Goal: Use online tool/utility: Utilize a website feature to perform a specific function

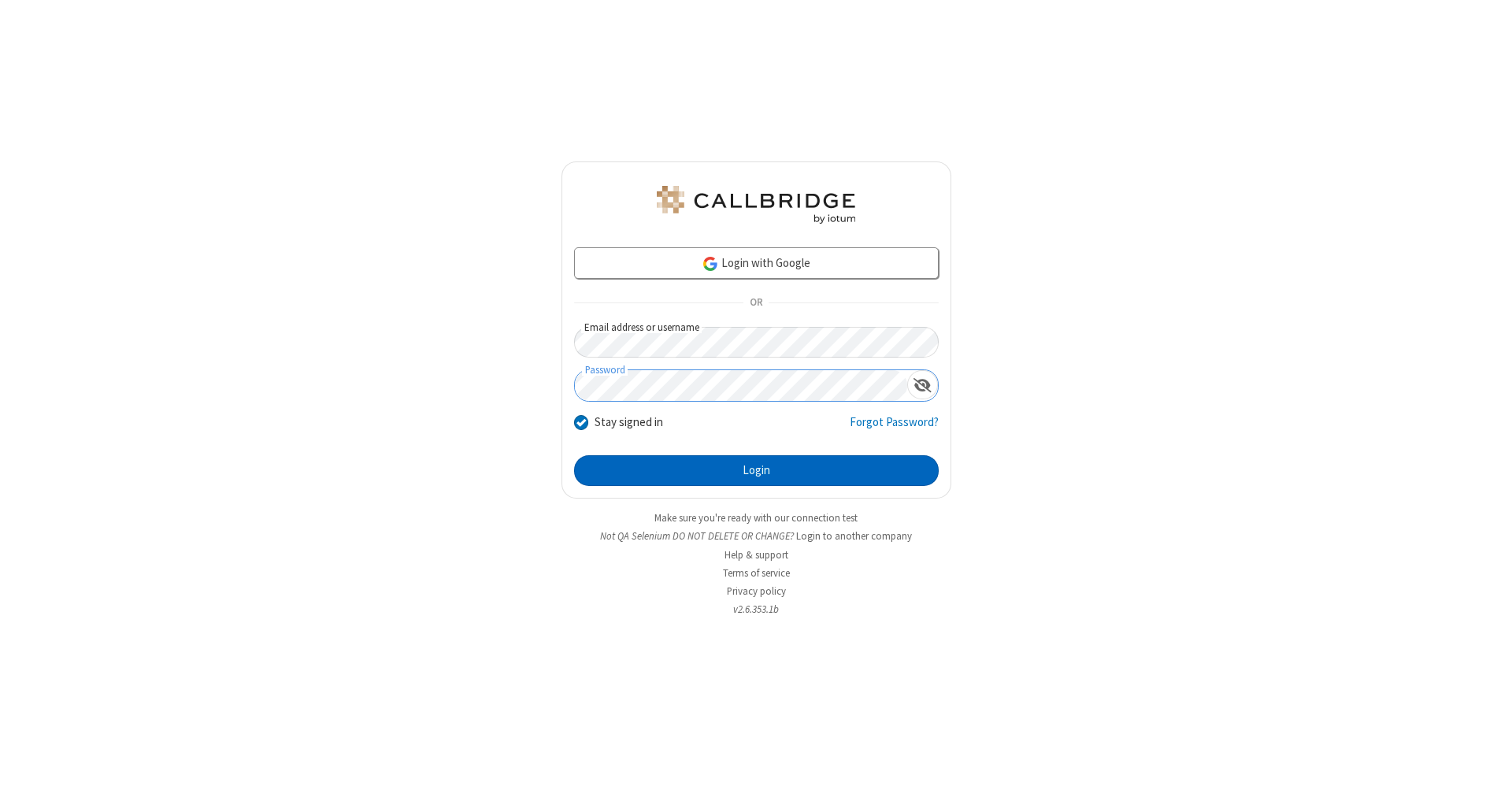
click at [756, 471] on button "Login" at bounding box center [756, 471] width 364 height 32
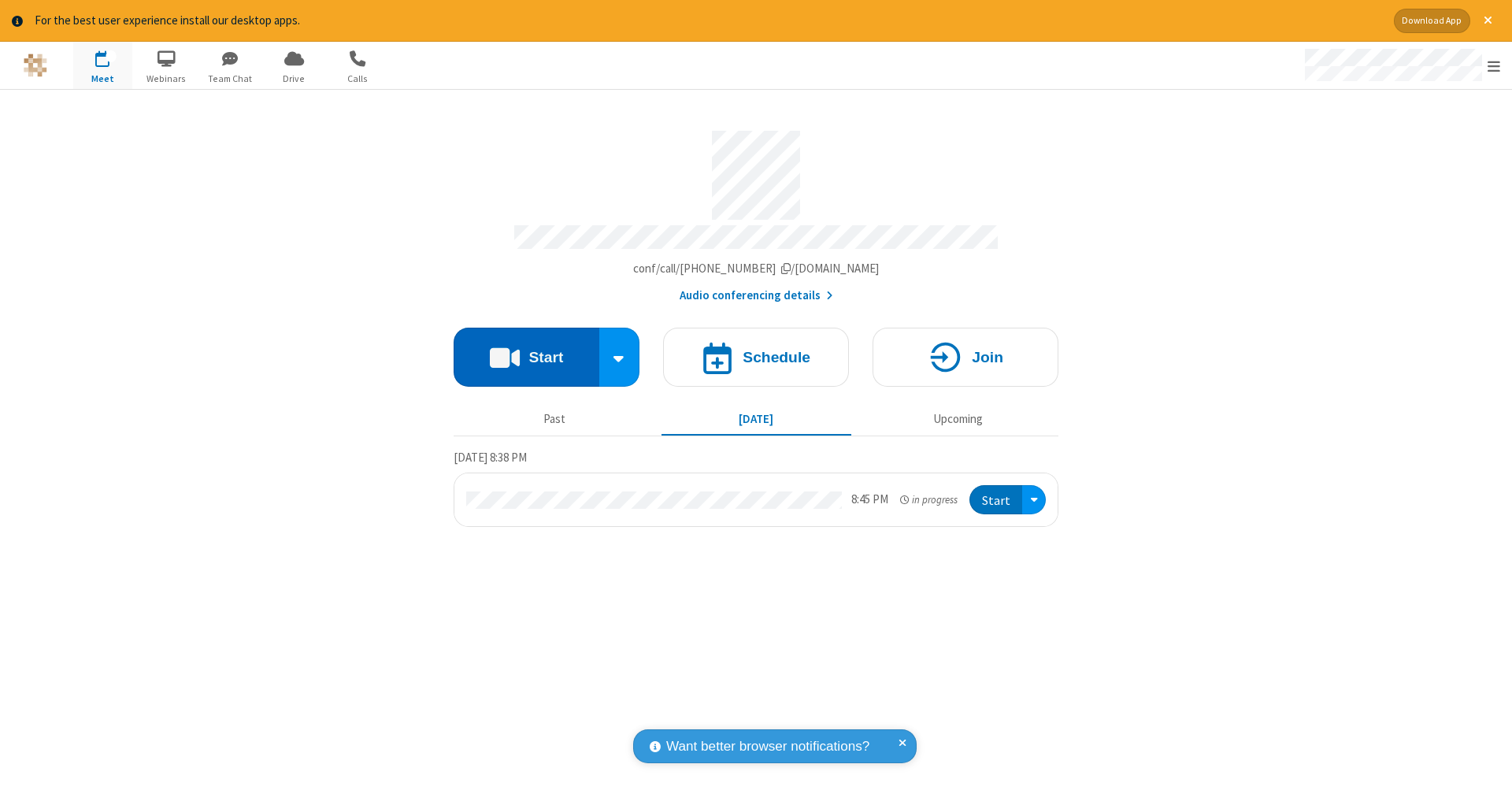
click at [526, 349] on button "Start" at bounding box center [527, 357] width 146 height 59
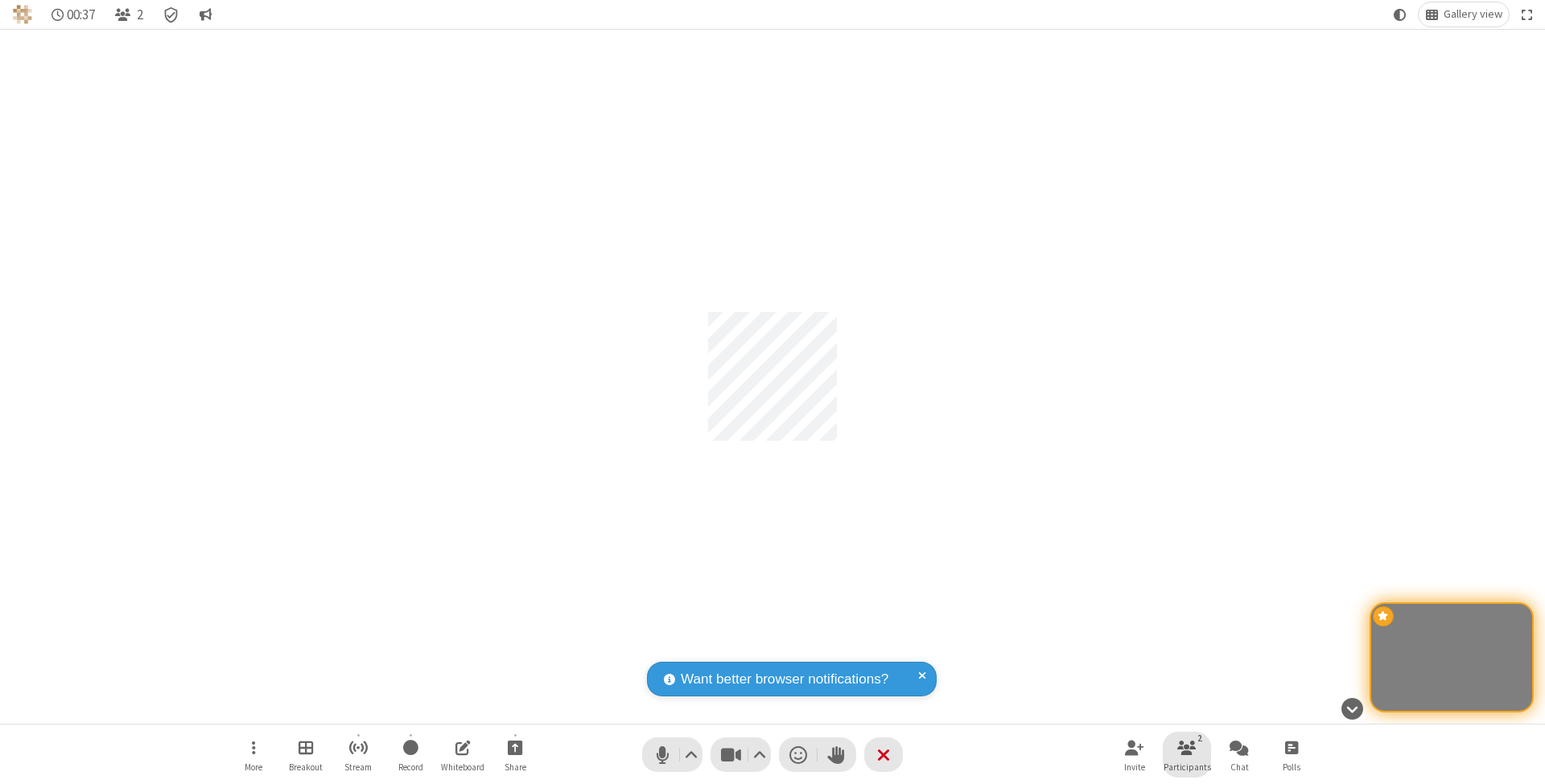
click at [1187, 766] on span "Participants" at bounding box center [1187, 767] width 47 height 9
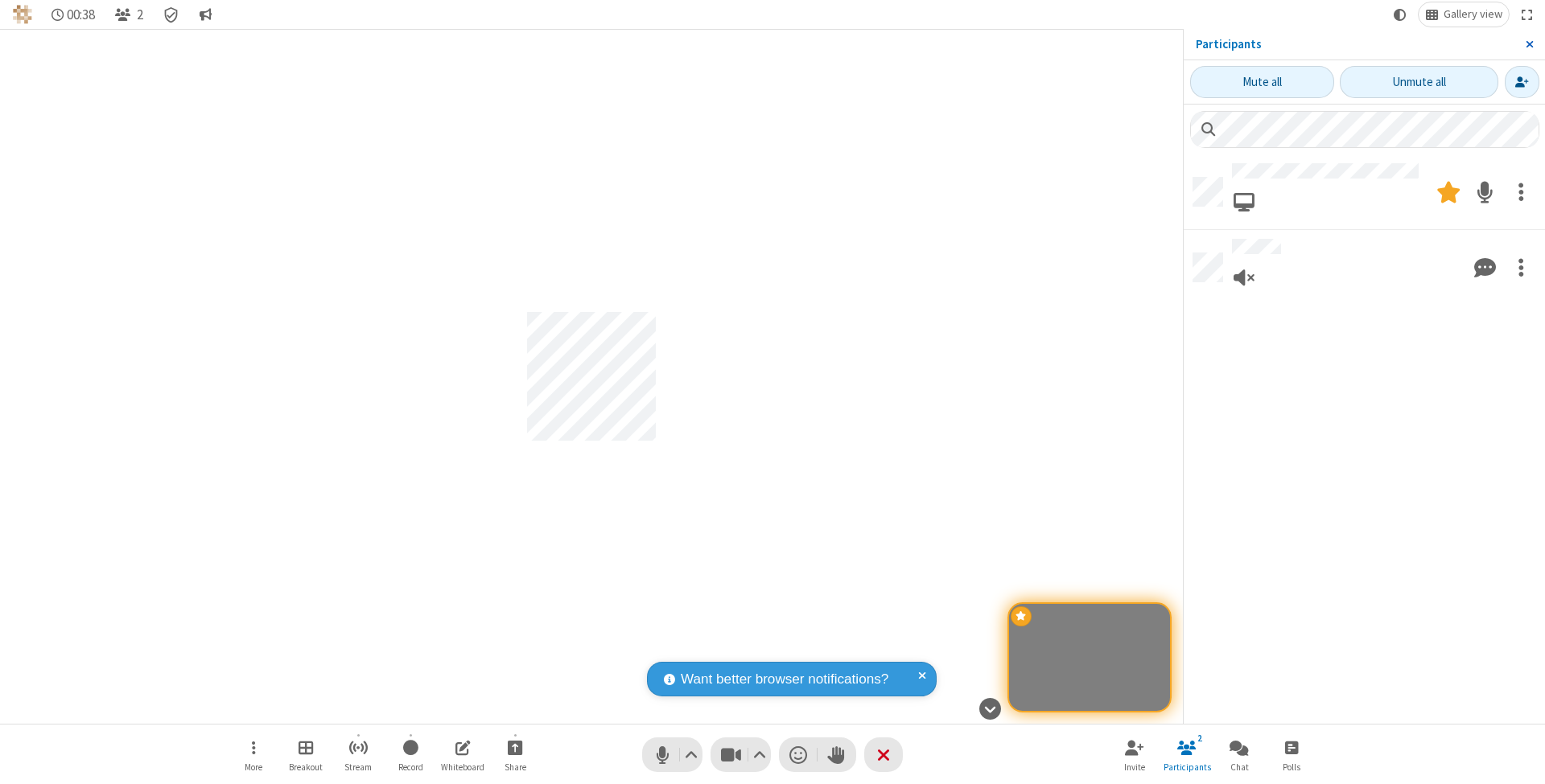
click at [1529, 43] on span "Close sidebar" at bounding box center [1529, 44] width 8 height 13
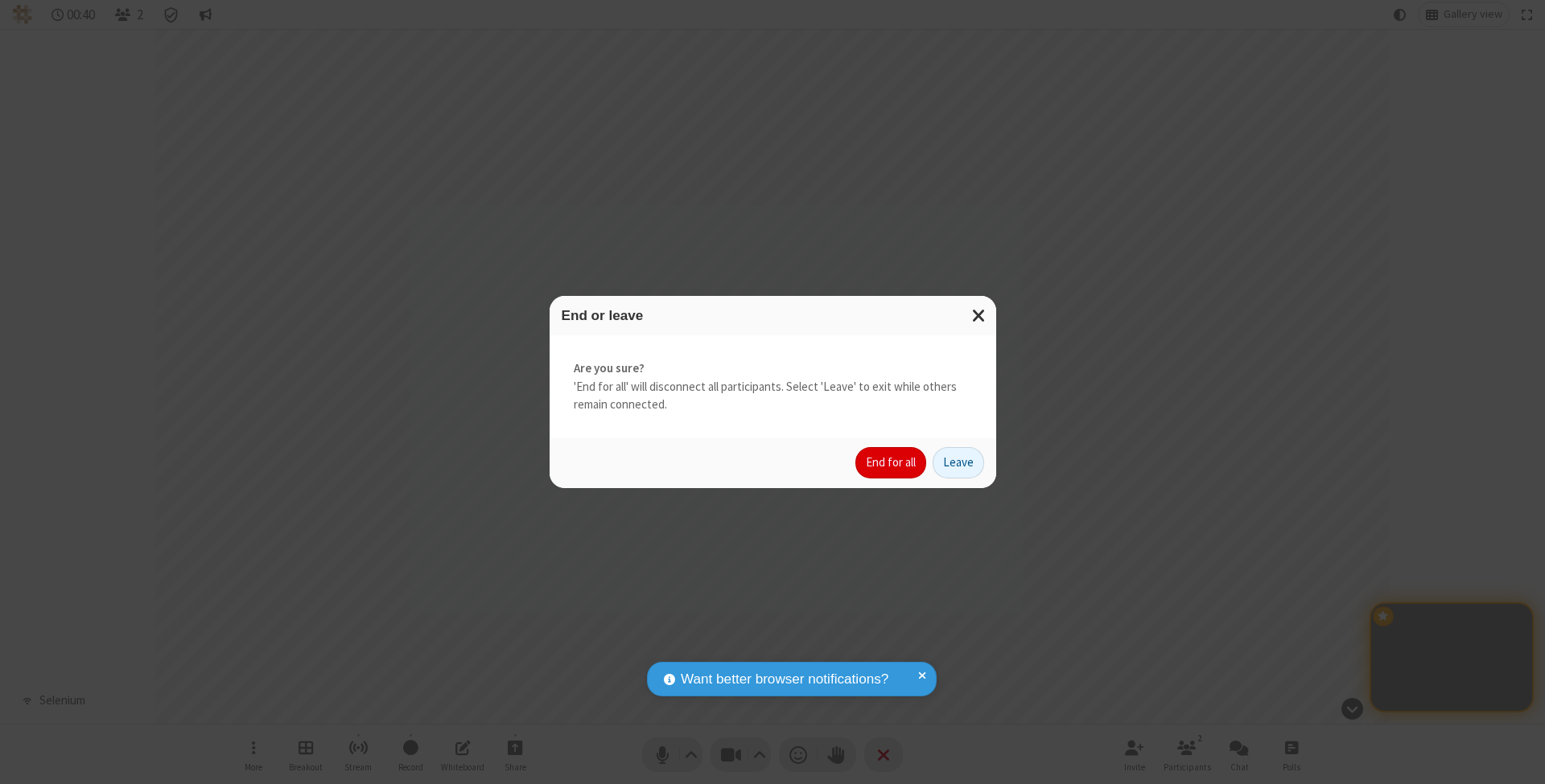
click at [891, 462] on button "End for all" at bounding box center [891, 464] width 71 height 32
